Goal: Find specific page/section: Find specific page/section

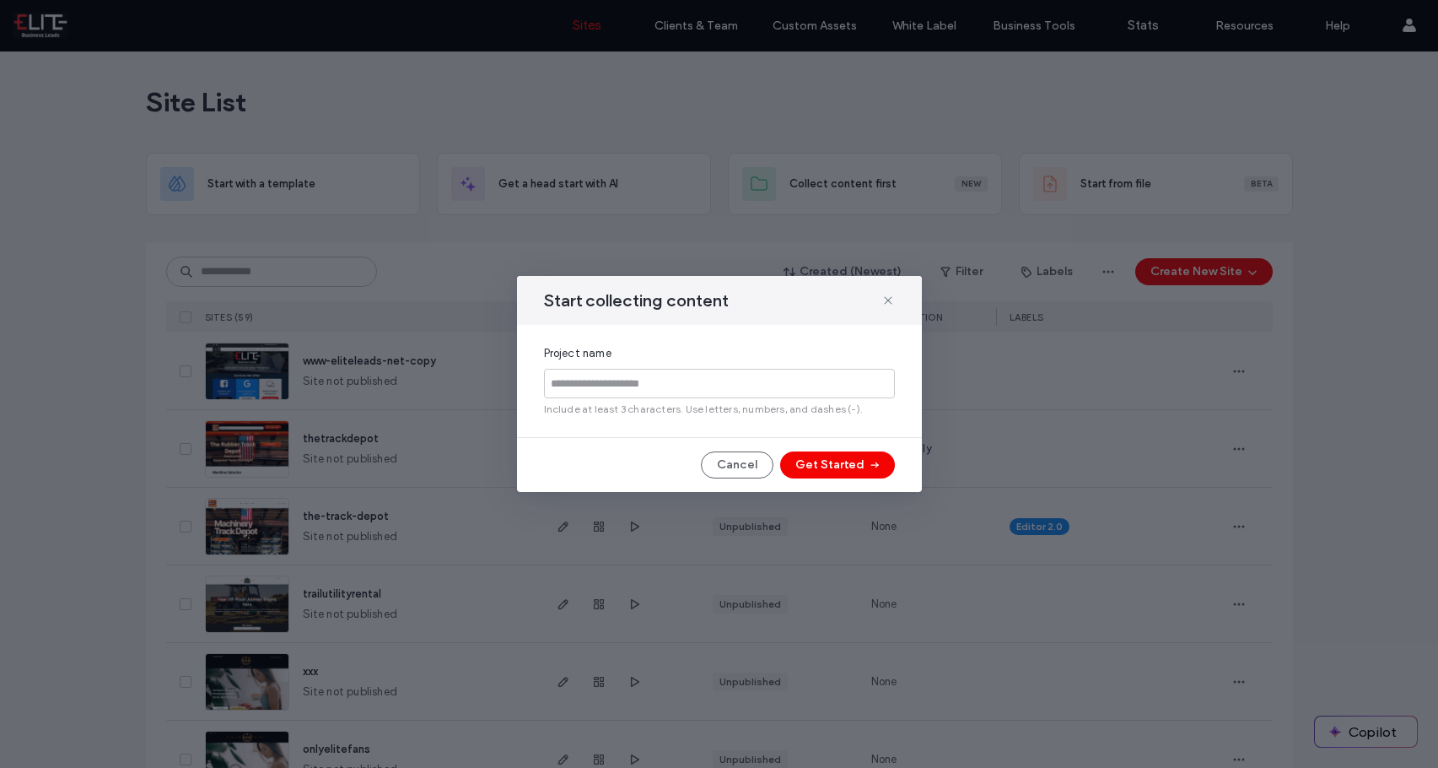
click at [885, 301] on icon at bounding box center [888, 300] width 13 height 13
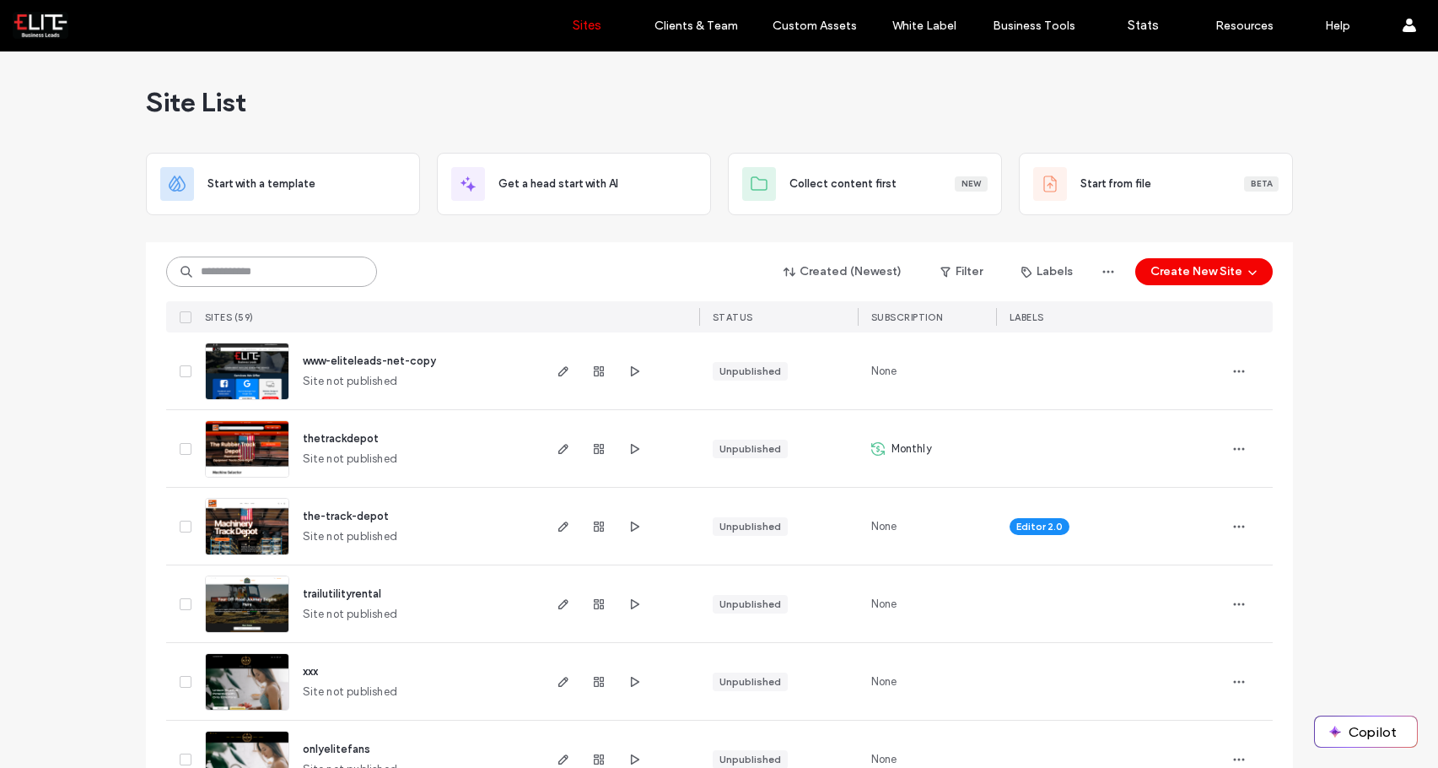
click at [310, 278] on input at bounding box center [271, 271] width 211 height 30
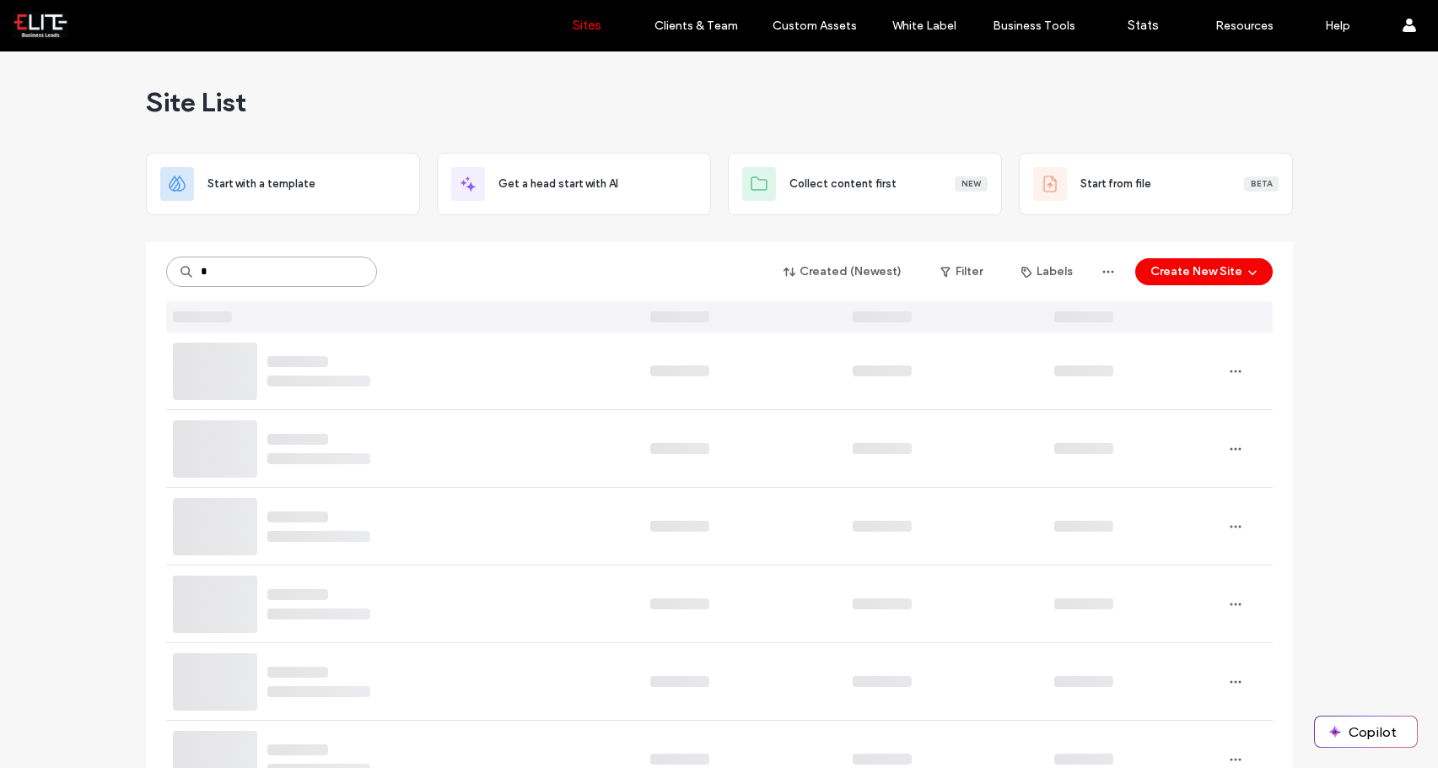
type input "*"
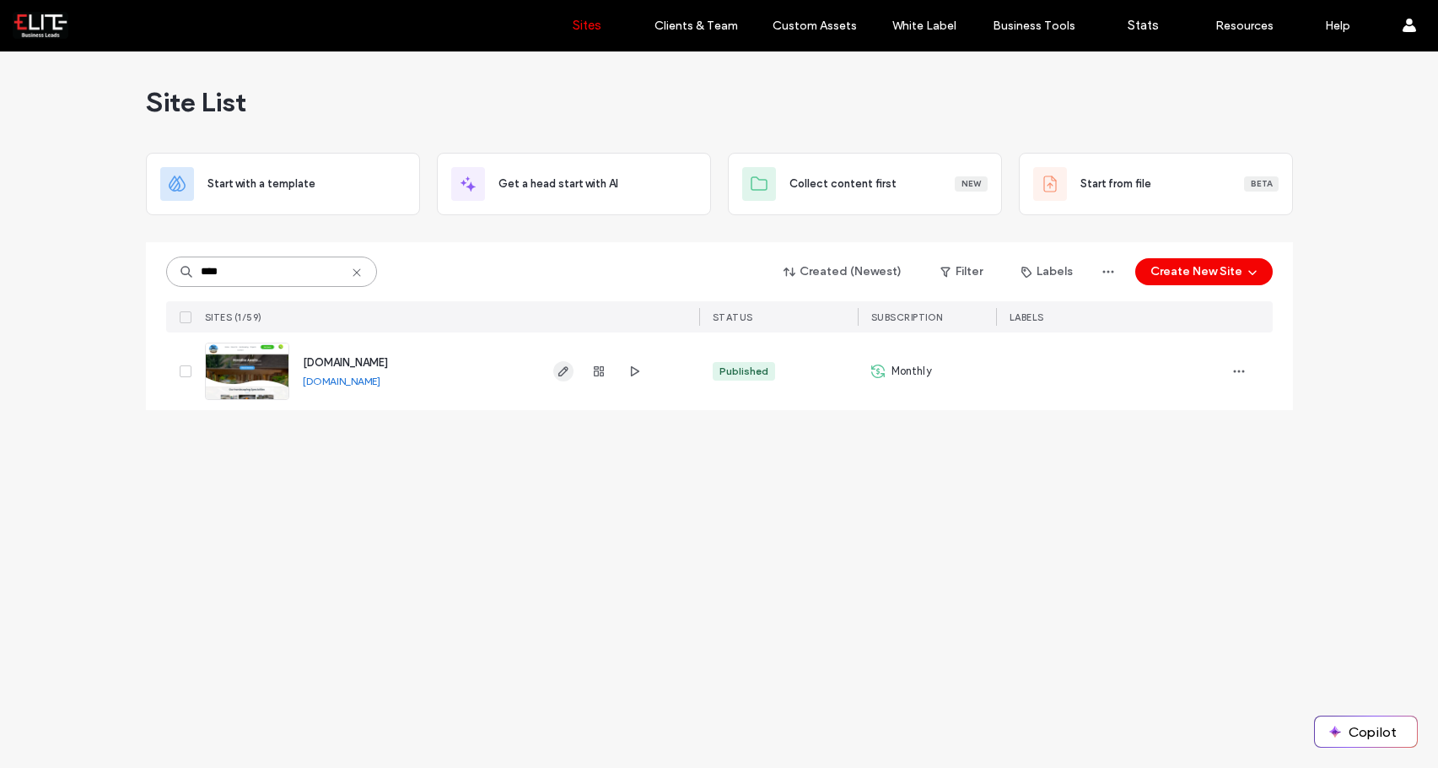
type input "****"
click at [563, 374] on use "button" at bounding box center [563, 371] width 10 height 10
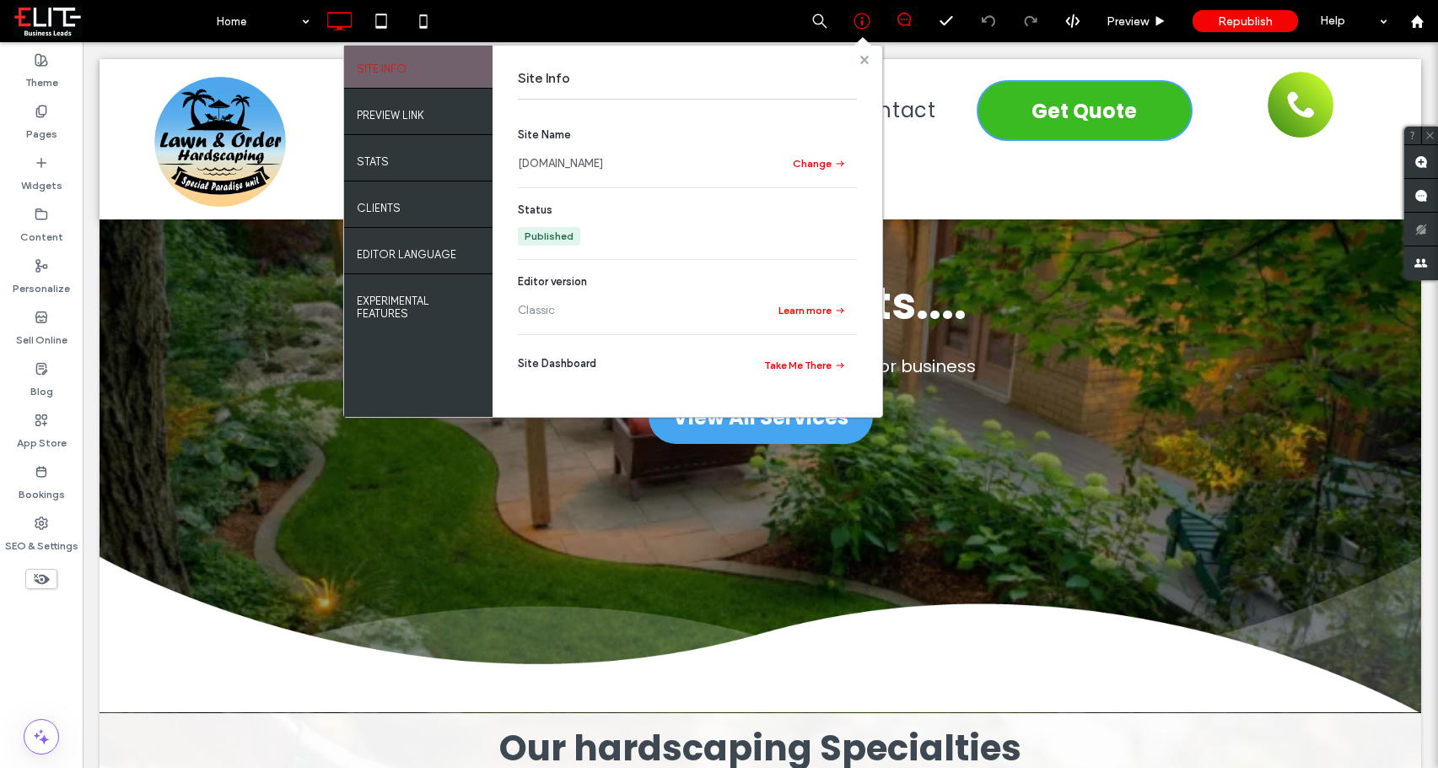
click at [864, 56] on icon at bounding box center [864, 60] width 8 height 8
